Goal: Information Seeking & Learning: Learn about a topic

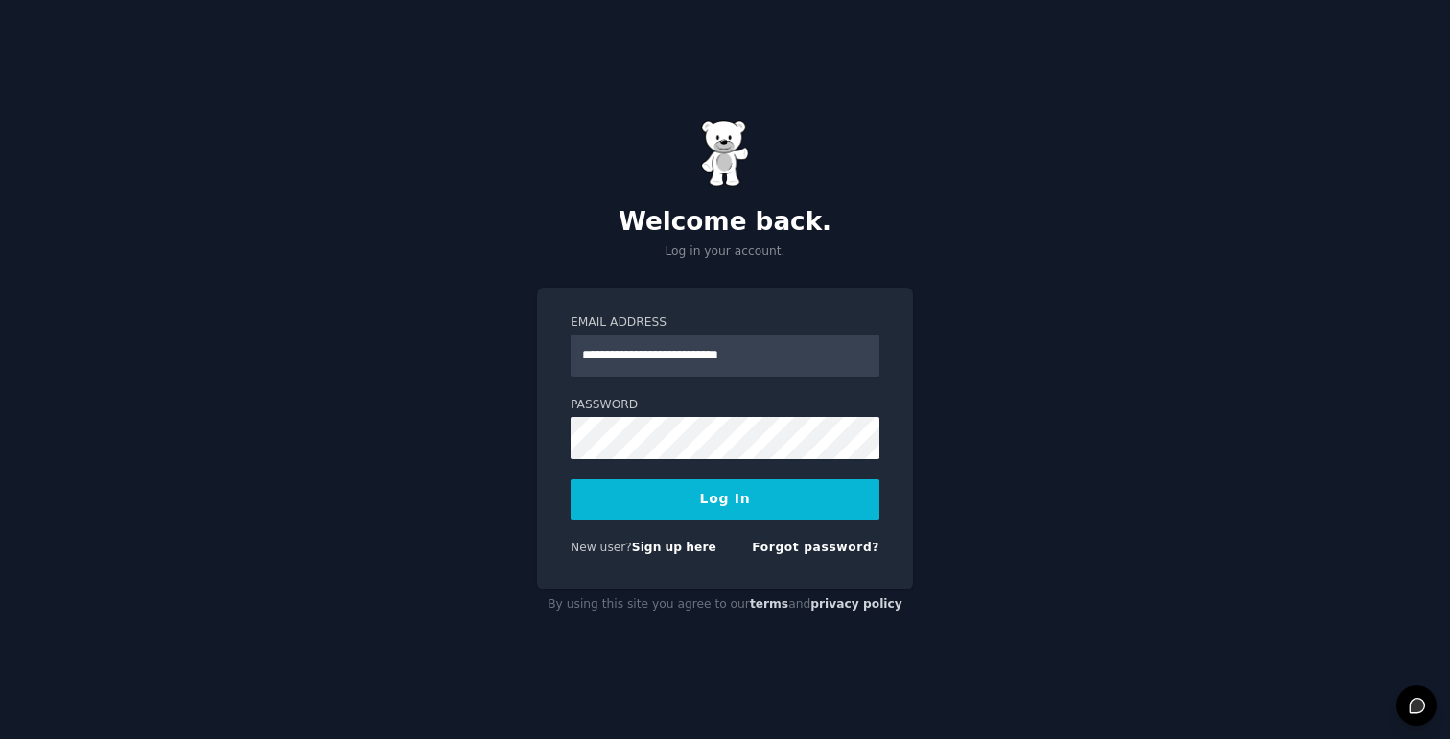
type input "**********"
click at [725, 499] on button "Log In" at bounding box center [725, 499] width 309 height 40
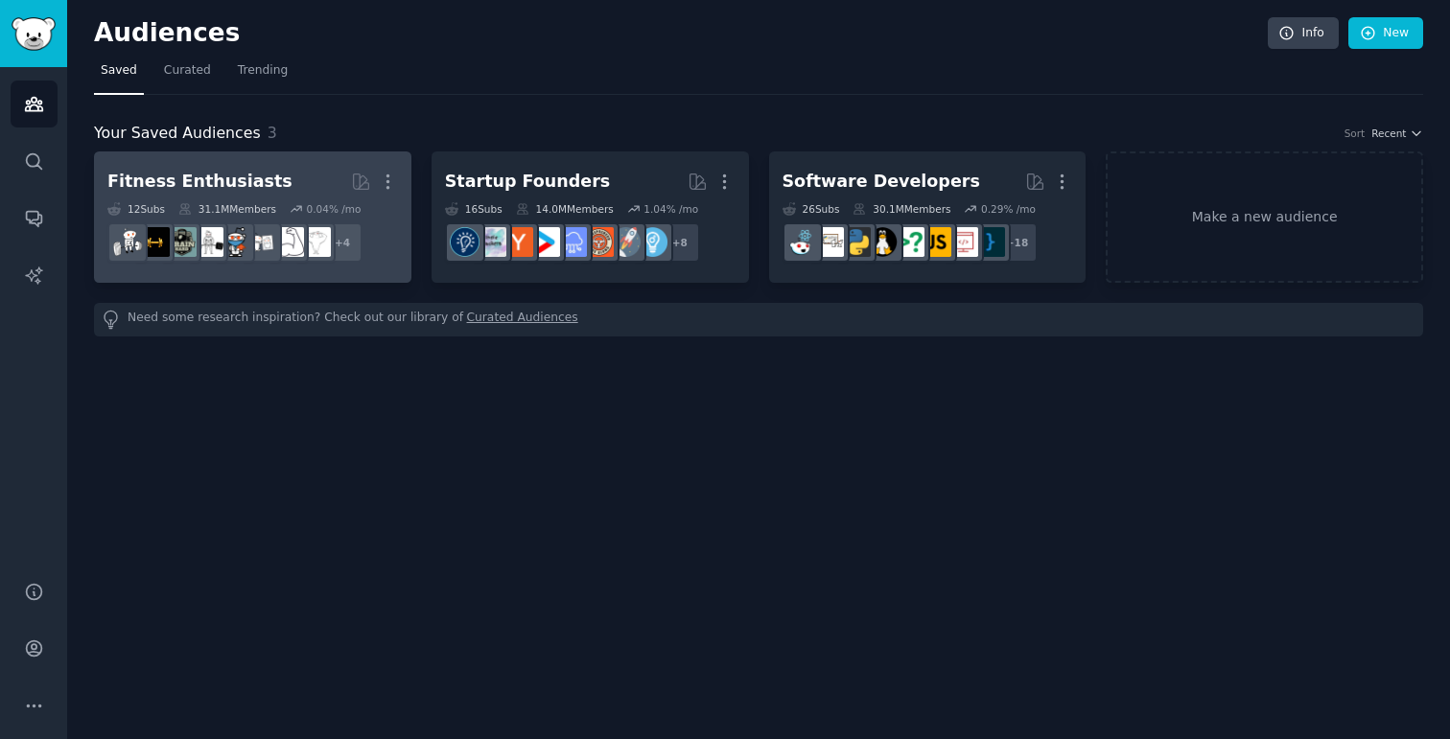
click at [376, 252] on dd "r/yoga, r/fitness30plus, r/physicaltherapy, r/personaltraining + 4" at bounding box center [252, 243] width 291 height 54
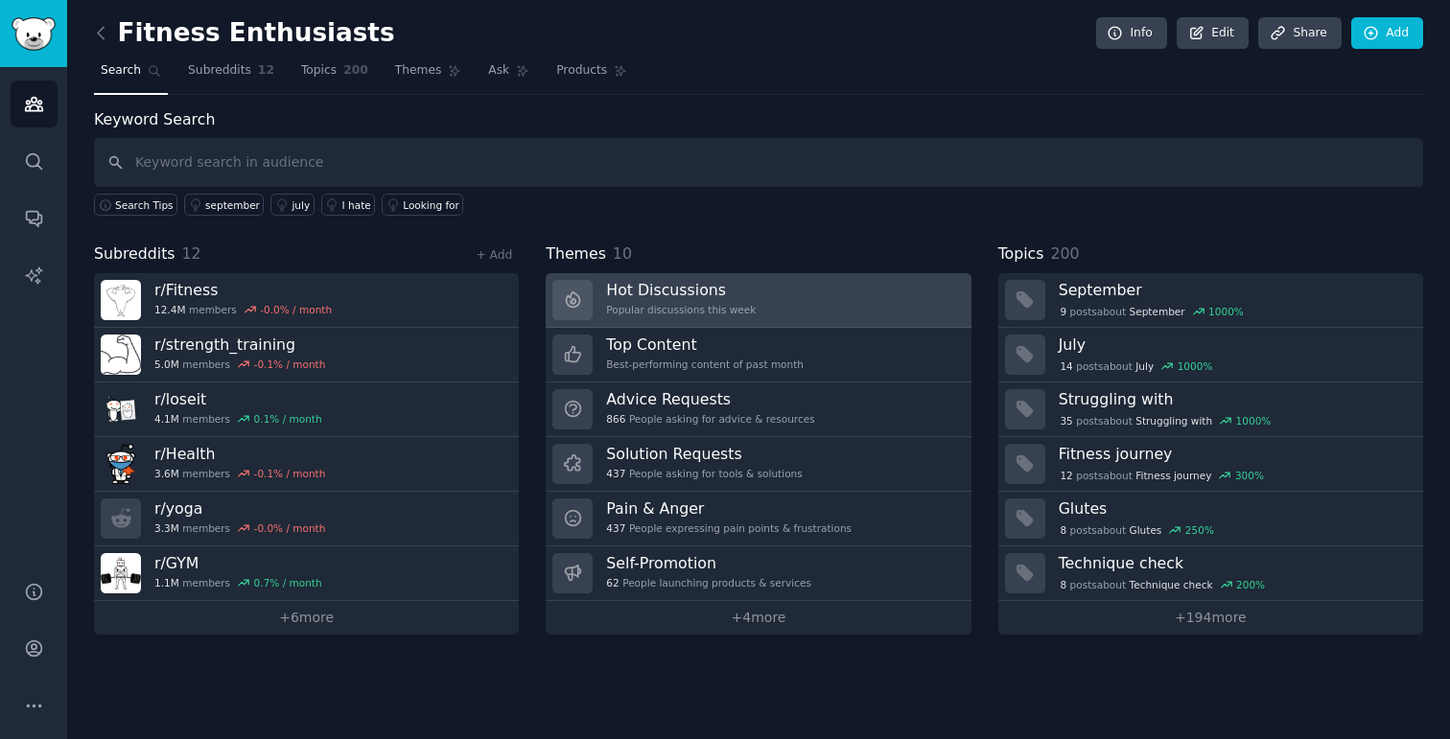
click at [772, 307] on link "Hot Discussions Popular discussions this week" at bounding box center [758, 300] width 425 height 55
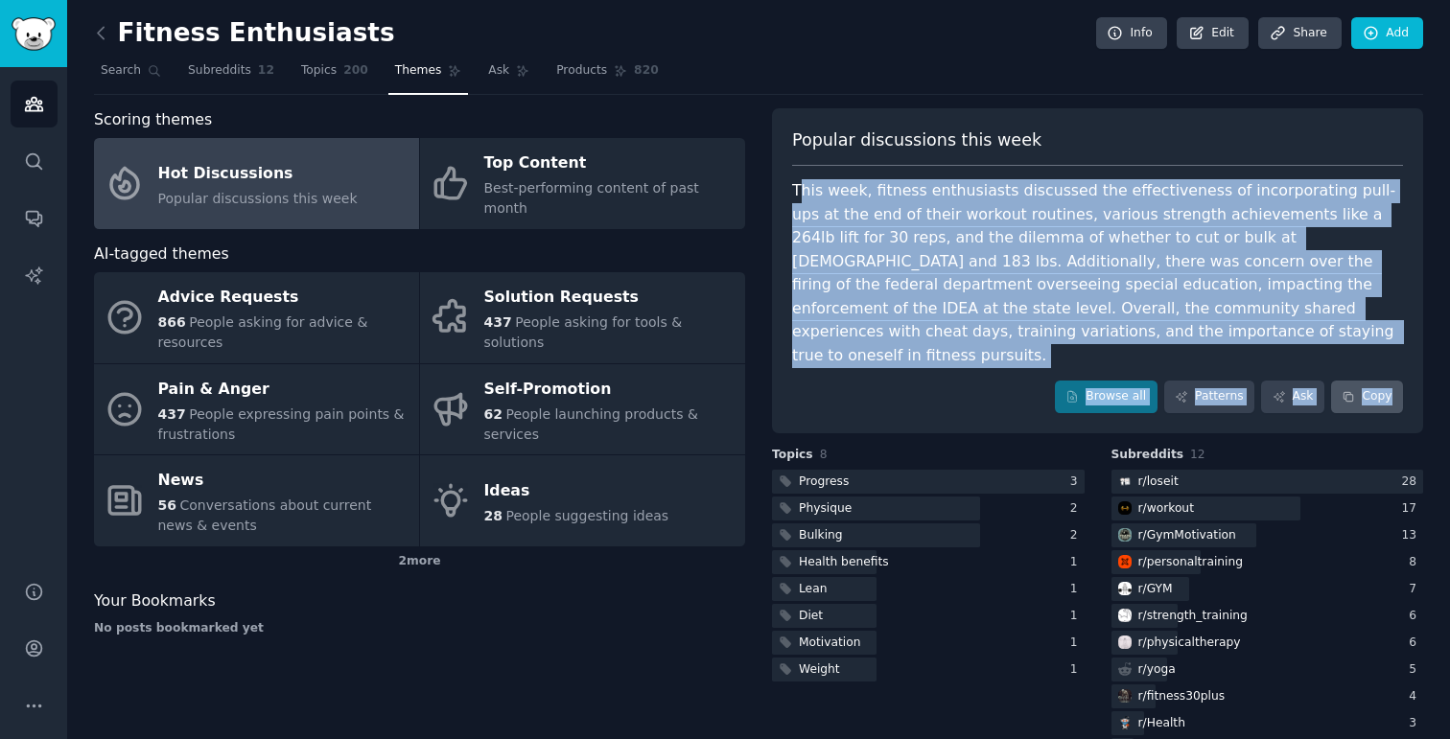
drag, startPoint x: 796, startPoint y: 189, endPoint x: 1396, endPoint y: 373, distance: 627.9
click at [1396, 373] on div "Popular discussions this week This week, fitness enthusiasts discussed the effe…" at bounding box center [1097, 270] width 651 height 325
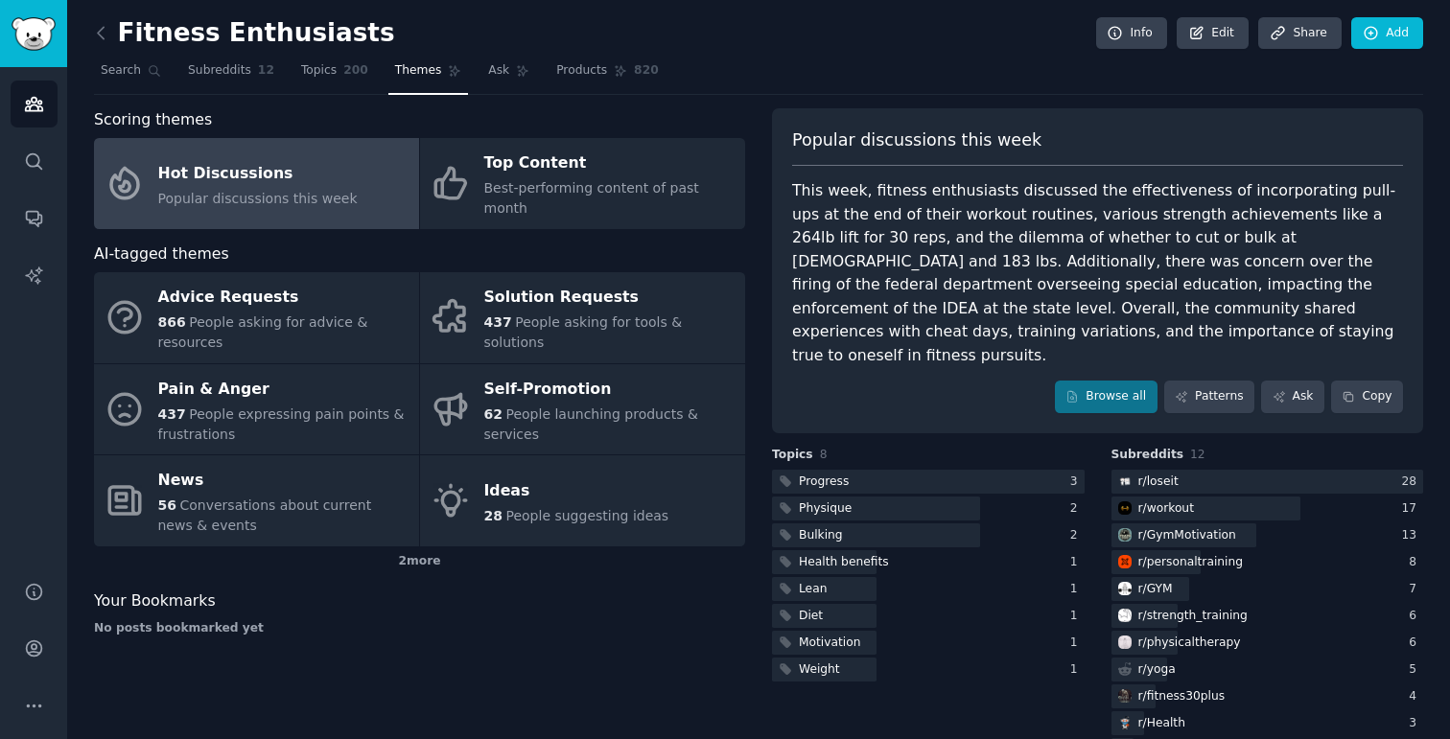
click at [1218, 339] on div "This week, fitness enthusiasts discussed the effectiveness of incorporating pul…" at bounding box center [1097, 273] width 611 height 188
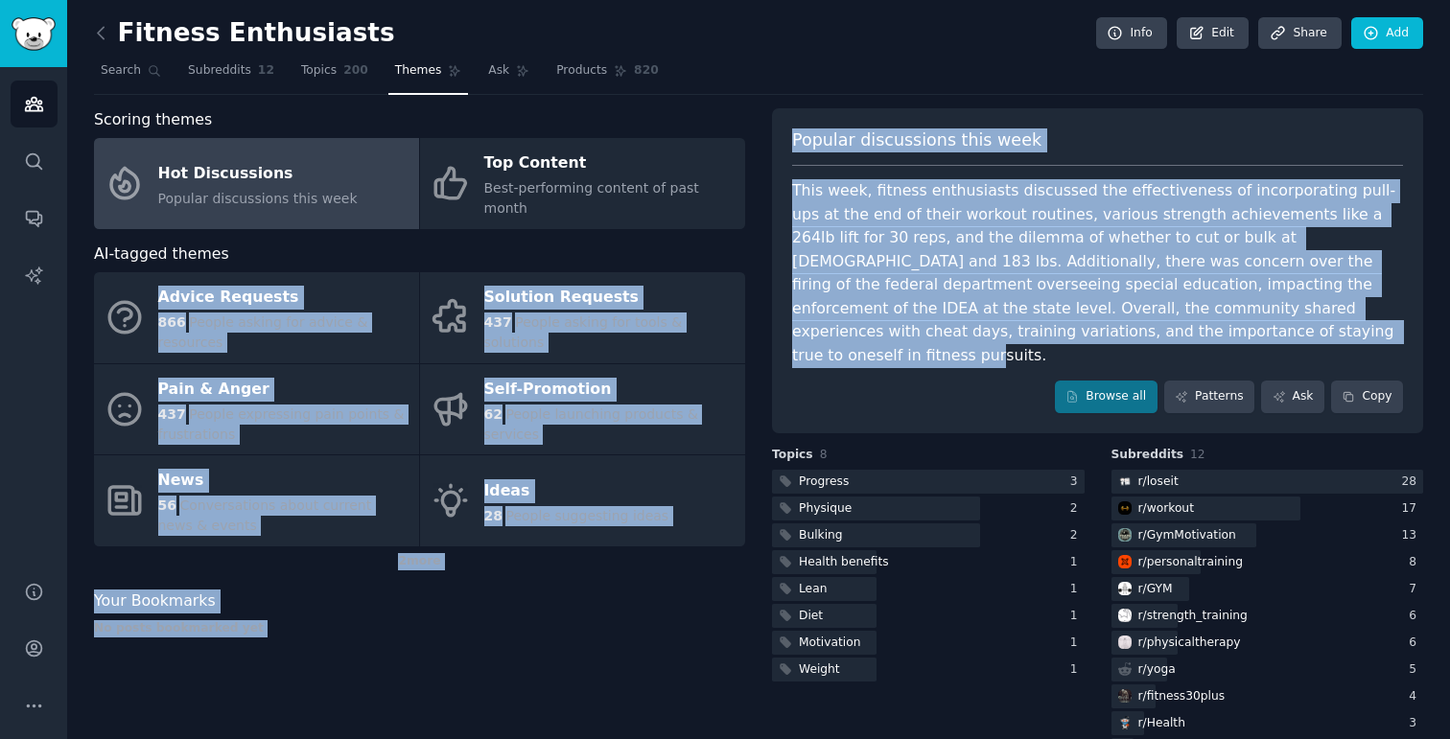
drag, startPoint x: 648, startPoint y: 273, endPoint x: 630, endPoint y: 243, distance: 35.7
click at [630, 243] on div "Scoring themes Hot Discussions Popular discussions this week Top Content Best-p…" at bounding box center [758, 450] width 1329 height 685
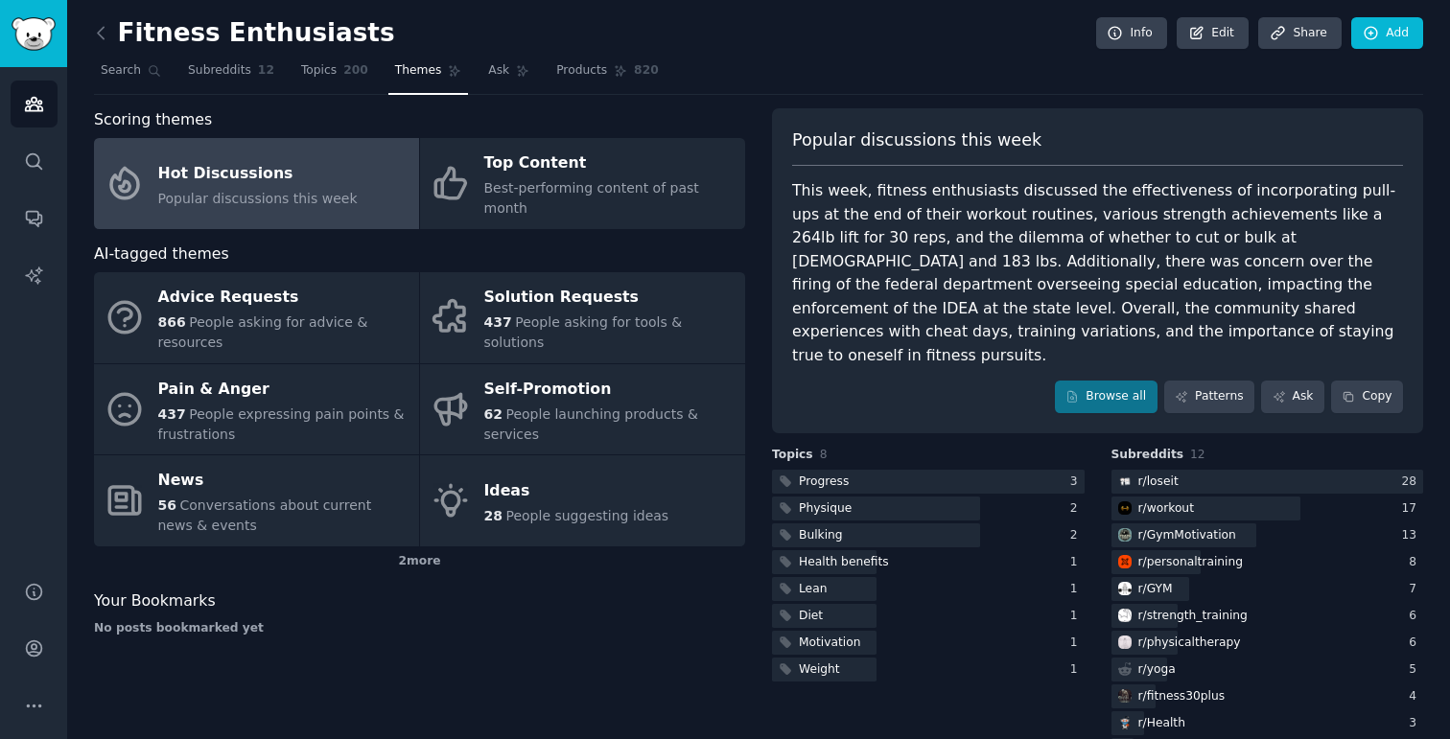
click at [890, 212] on div "This week, fitness enthusiasts discussed the effectiveness of incorporating pul…" at bounding box center [1097, 273] width 611 height 188
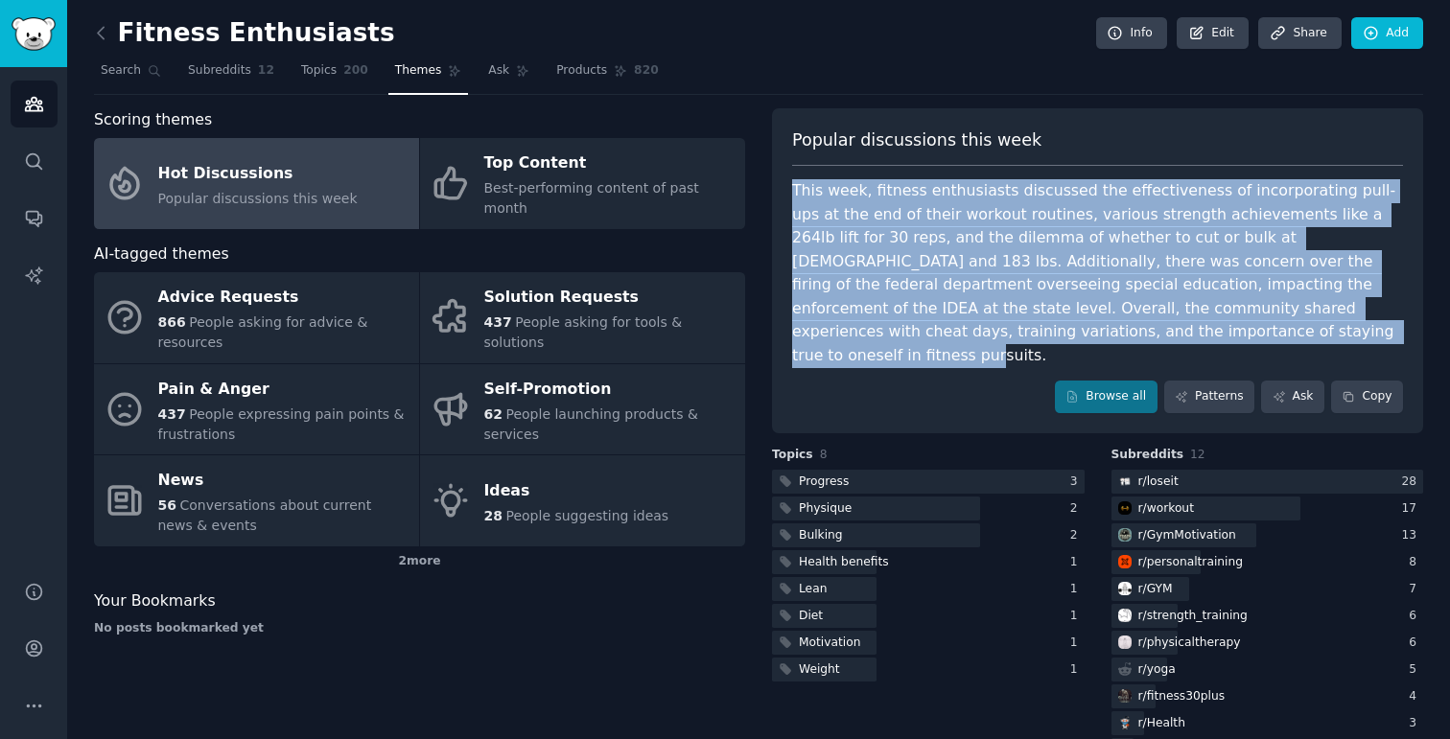
drag, startPoint x: 791, startPoint y: 186, endPoint x: 1148, endPoint y: 319, distance: 380.8
click at [1148, 320] on div "This week, fitness enthusiasts discussed the effectiveness of incorporating pul…" at bounding box center [1097, 273] width 611 height 188
copy div "This week, fitness enthusiasts discussed the effectiveness of incorporating pul…"
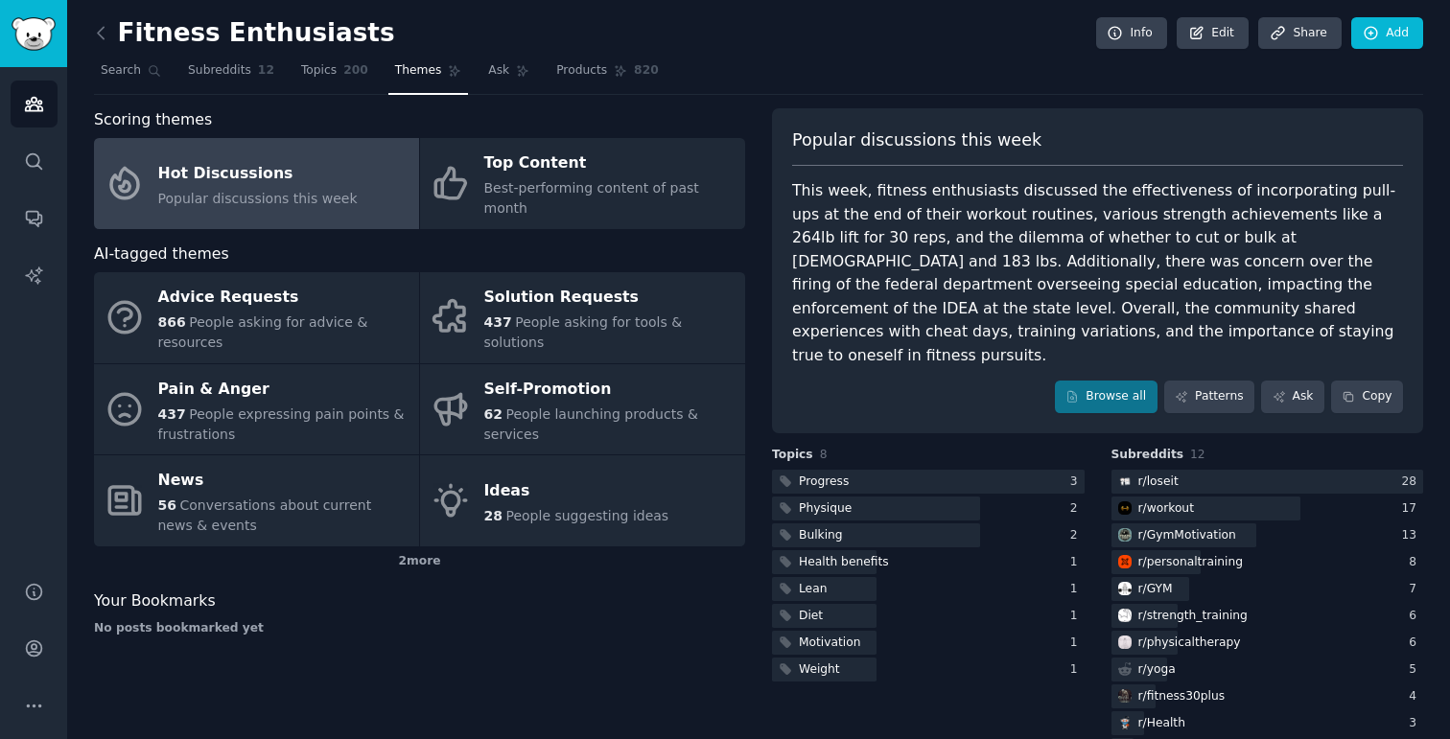
click at [1129, 309] on div "This week, fitness enthusiasts discussed the effectiveness of incorporating pul…" at bounding box center [1097, 273] width 611 height 188
click at [1101, 292] on div "This week, fitness enthusiasts discussed the effectiveness of incorporating pul…" at bounding box center [1097, 273] width 611 height 188
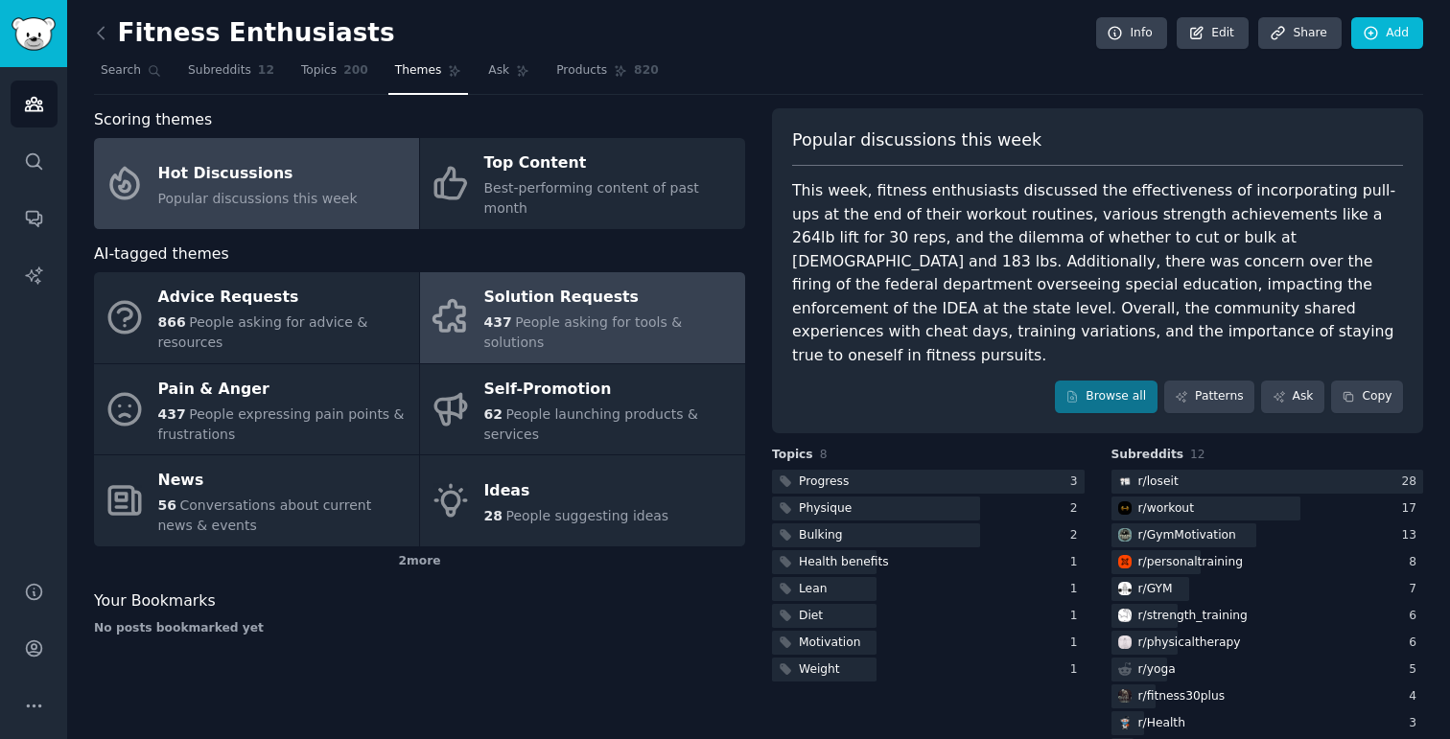
click at [582, 315] on span "People asking for tools & solutions" at bounding box center [583, 332] width 198 height 35
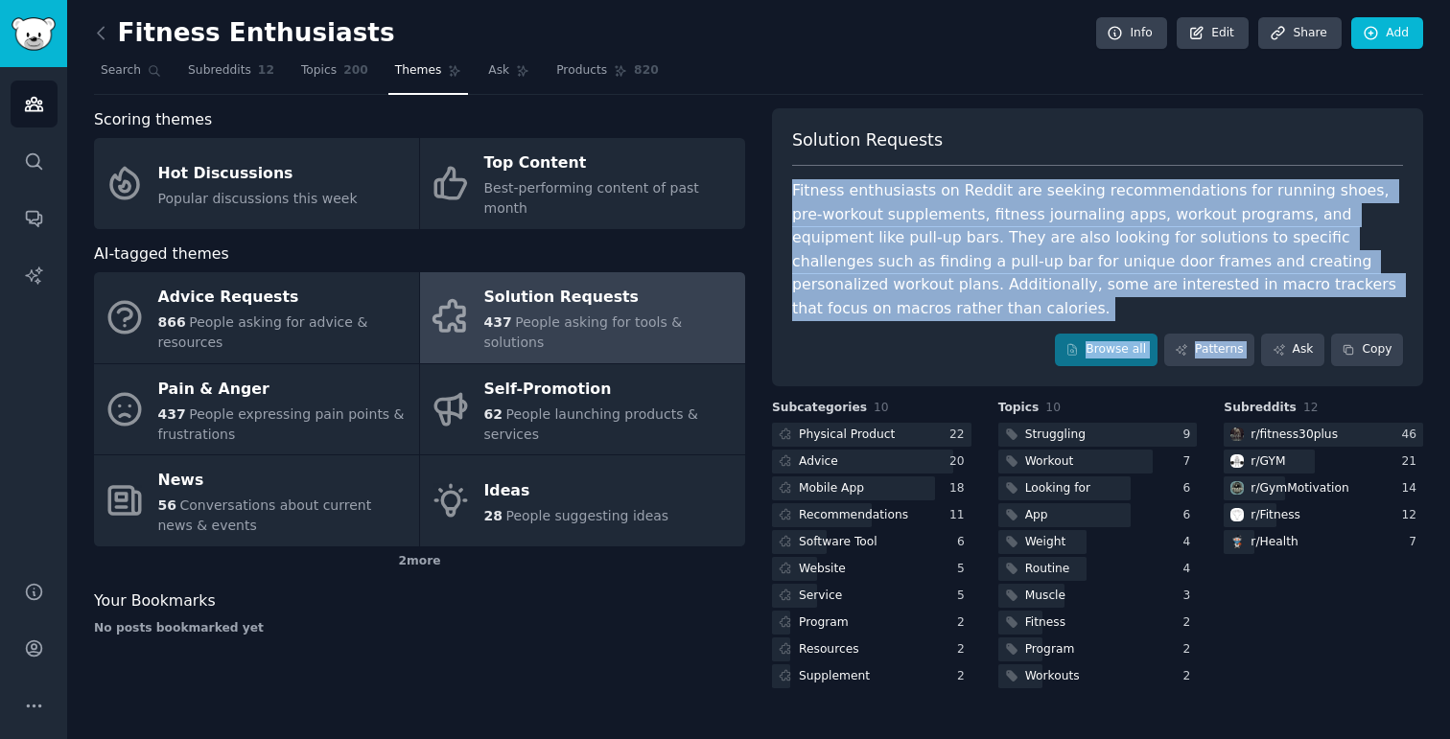
drag, startPoint x: 797, startPoint y: 186, endPoint x: 1294, endPoint y: 302, distance: 510.1
click at [1294, 302] on div "Solution Requests Fitness enthusiasts on Reddit are seeking recommendations for…" at bounding box center [1097, 247] width 651 height 278
copy div "Fitness enthusiasts on Reddit are seeking recommendations for running shoes, pr…"
click at [984, 264] on div "Fitness enthusiasts on Reddit are seeking recommendations for running shoes, pr…" at bounding box center [1097, 249] width 611 height 141
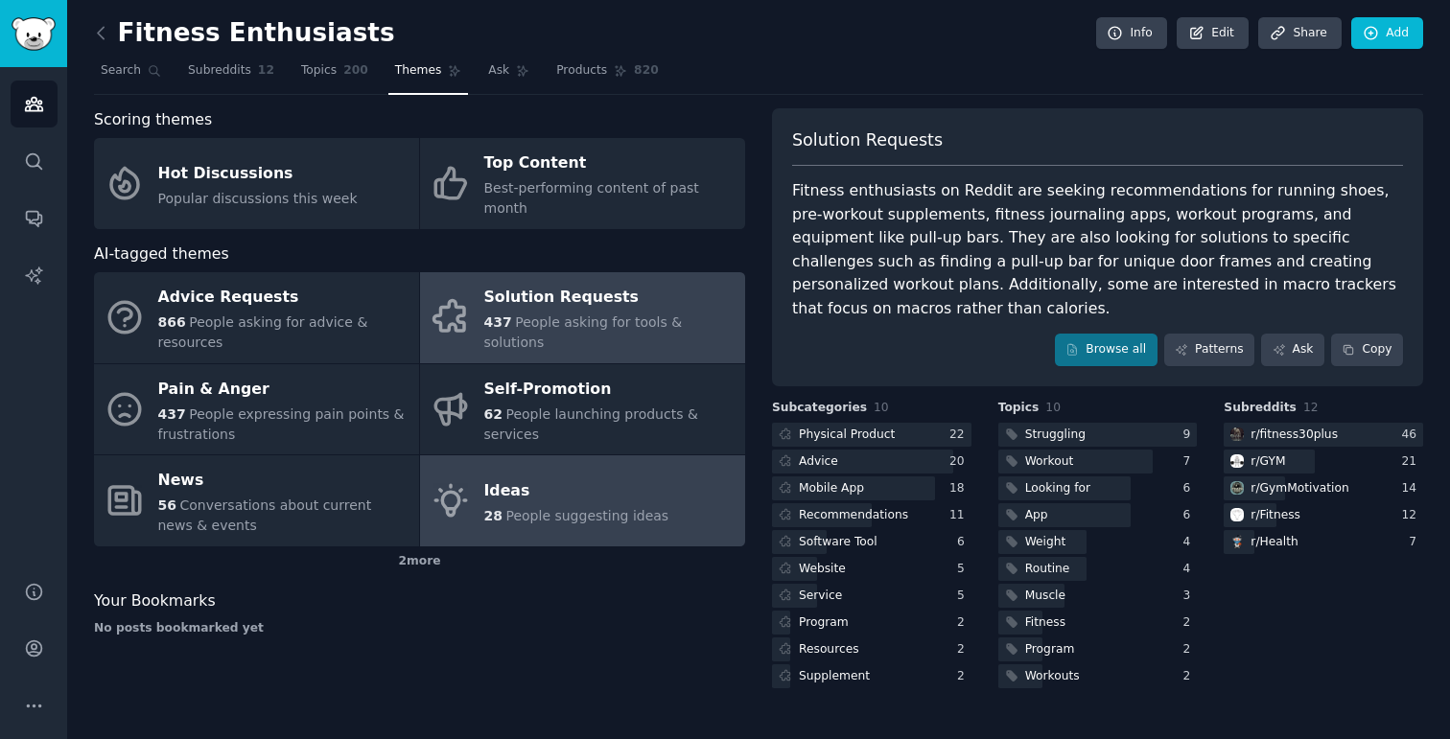
click at [491, 476] on div "Ideas" at bounding box center [576, 491] width 185 height 31
